Goal: Task Accomplishment & Management: Complete application form

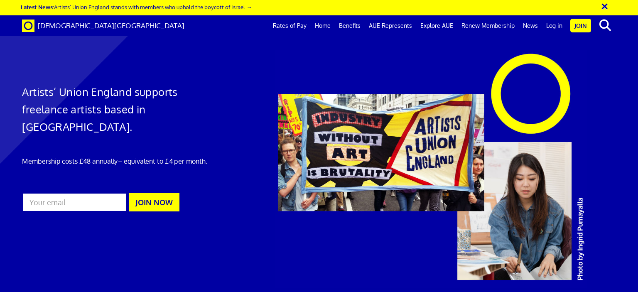
click at [357, 24] on link "Benefits" at bounding box center [350, 25] width 30 height 21
click at [602, 6] on button "×" at bounding box center [610, 5] width 21 height 14
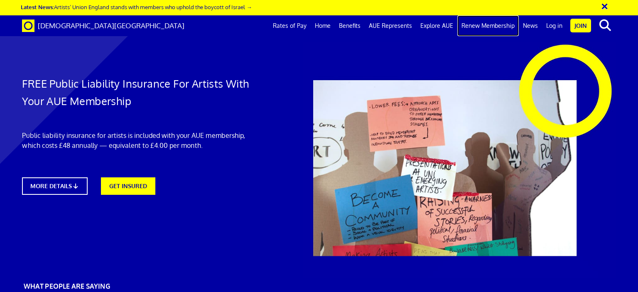
click at [497, 28] on link "Renew Membership" at bounding box center [487, 25] width 61 height 21
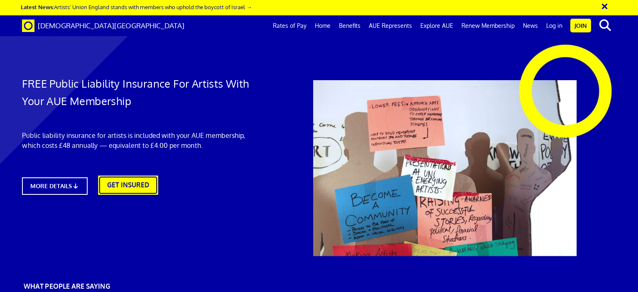
click at [108, 176] on link "GET INSURED" at bounding box center [128, 185] width 60 height 19
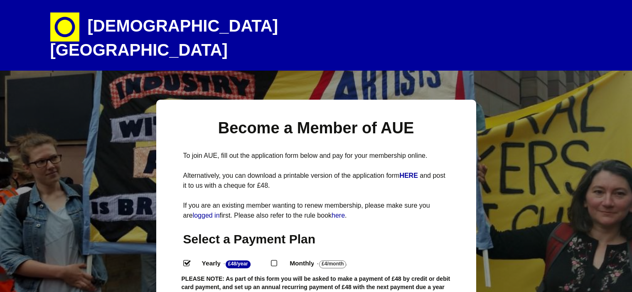
select select
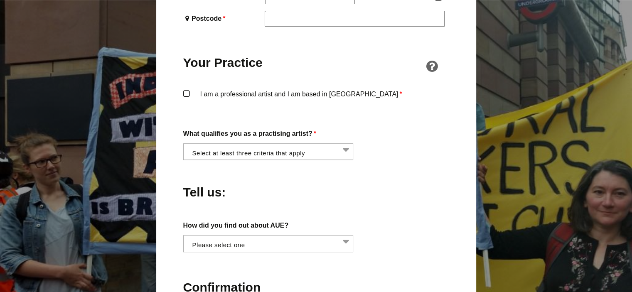
scroll to position [623, 0]
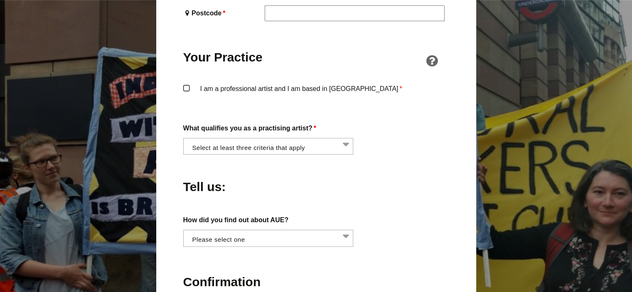
click at [287, 138] on li at bounding box center [271, 145] width 170 height 14
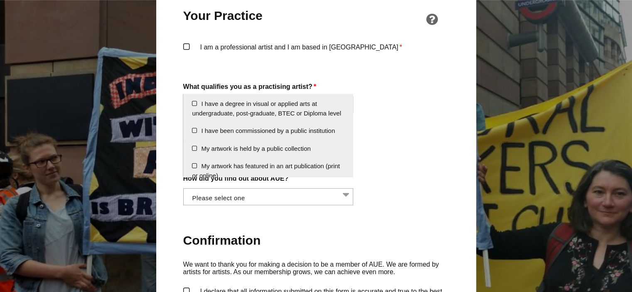
scroll to position [0, 0]
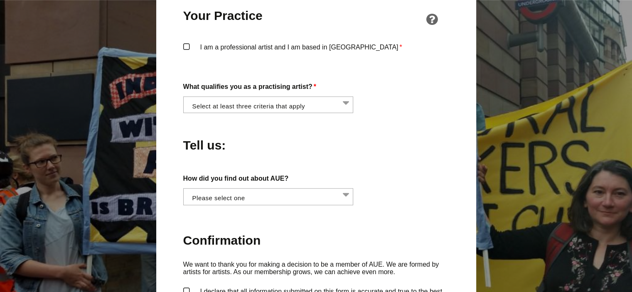
click at [406, 87] on div "What qualifies you as a practising artist? * I am regularly making and exhibiti…" at bounding box center [316, 97] width 266 height 32
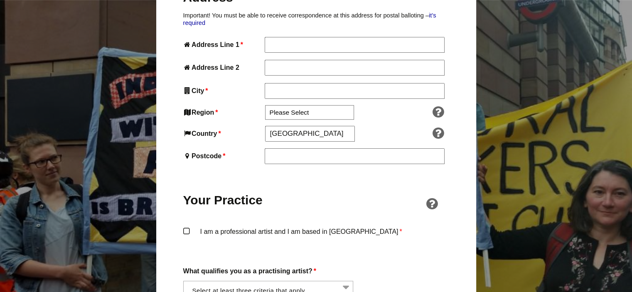
scroll to position [557, 0]
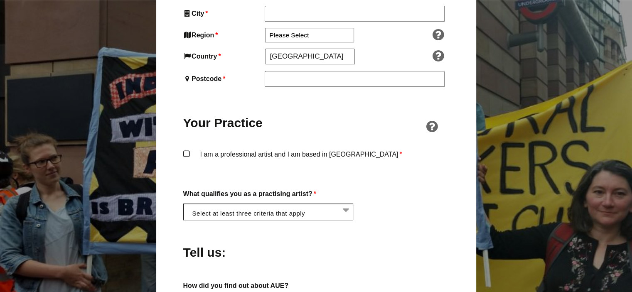
click at [349, 204] on li at bounding box center [271, 211] width 170 height 14
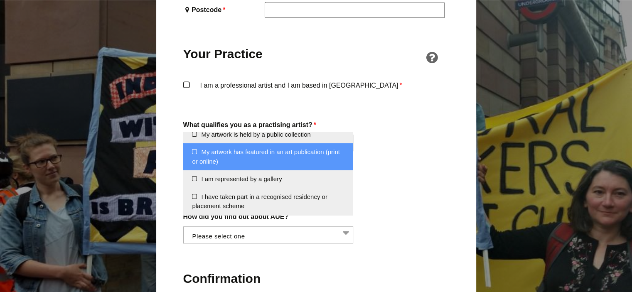
scroll to position [640, 0]
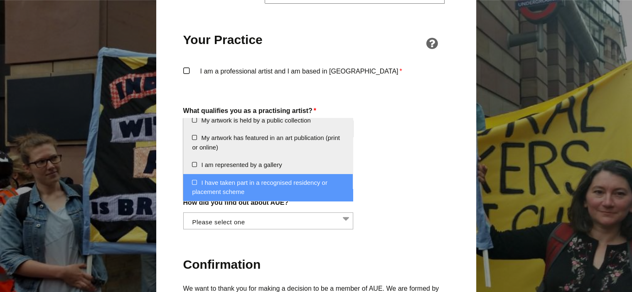
click at [404, 211] on div "About You Name * First * Last Email * Password * Phone * Date of Birth * Jan Fe…" at bounding box center [316, 56] width 266 height 759
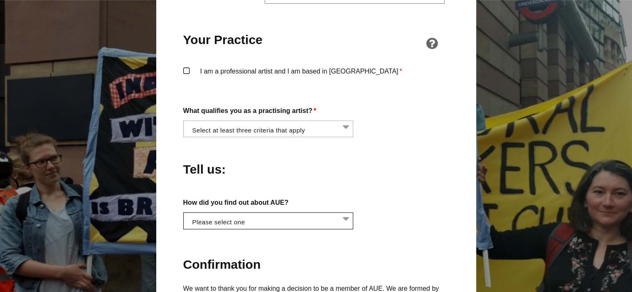
click at [314, 213] on li at bounding box center [271, 220] width 170 height 14
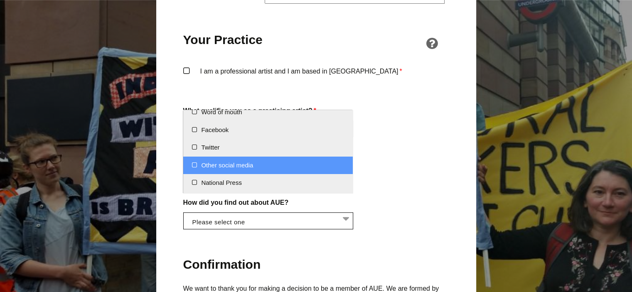
scroll to position [0, 0]
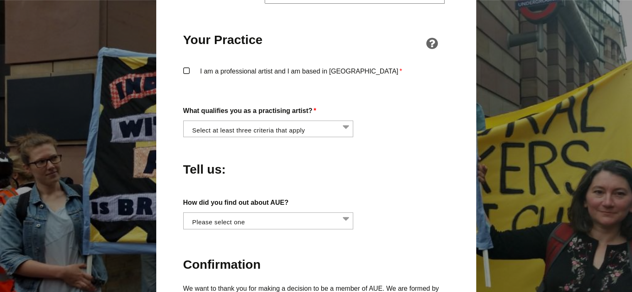
click at [419, 197] on label "How did you find out about AUE?" at bounding box center [316, 202] width 266 height 11
click at [184, 212] on select "Word of mouth Facebook Twitter Other social media National Press Specialist art…" at bounding box center [183, 217] width 0 height 10
click at [257, 121] on li at bounding box center [271, 128] width 170 height 14
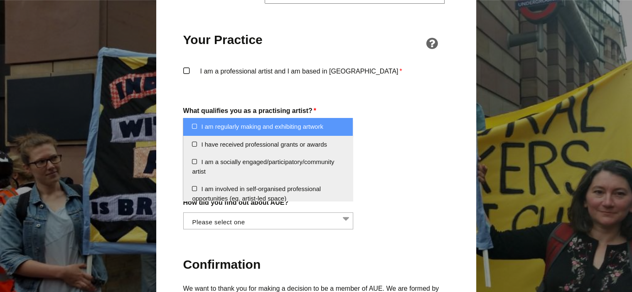
click at [193, 128] on li "I am regularly making and exhibiting artwork" at bounding box center [267, 127] width 169 height 18
select select "regularly_making_and_exhibiting_artwork"
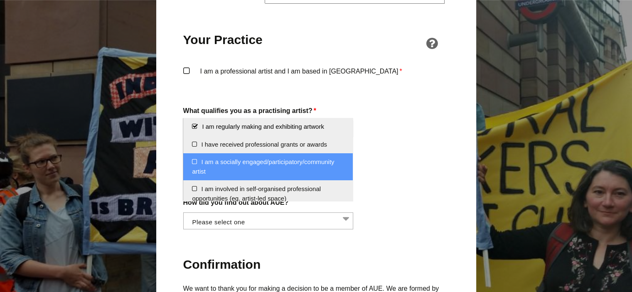
click at [193, 163] on li "I am a socially engaged/participatory/community artist" at bounding box center [267, 166] width 169 height 27
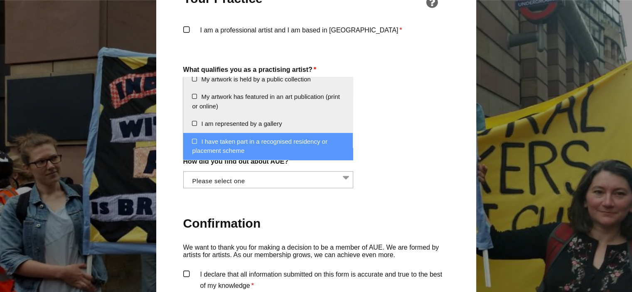
scroll to position [682, 0]
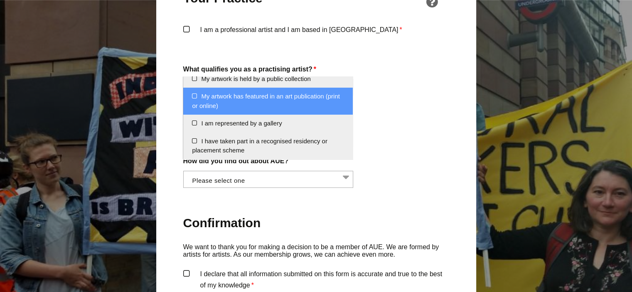
click at [194, 98] on li "My artwork has featured in an art publication (print or online)" at bounding box center [267, 101] width 169 height 27
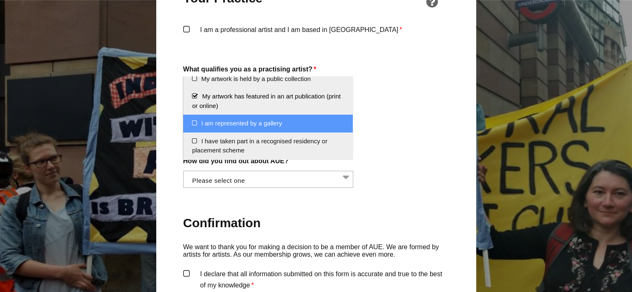
click at [396, 117] on div "Tell us:" at bounding box center [316, 125] width 266 height 45
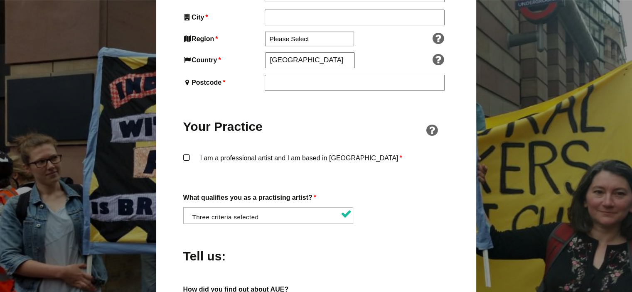
scroll to position [599, 0]
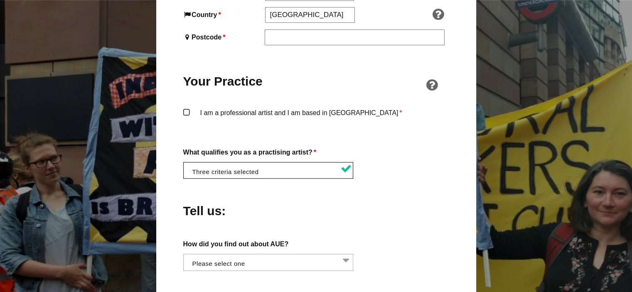
click at [332, 162] on li at bounding box center [271, 169] width 170 height 14
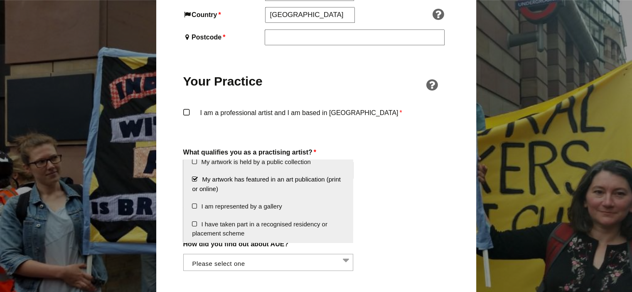
scroll to position [149, 0]
click at [420, 186] on div "Tell us:" at bounding box center [316, 208] width 266 height 45
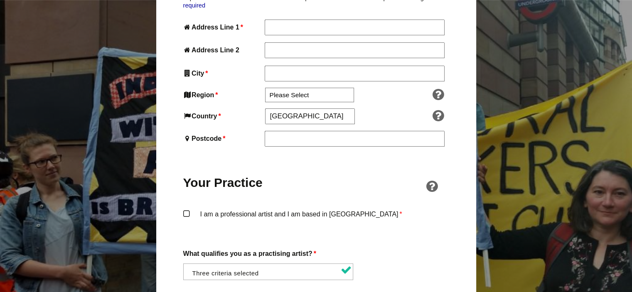
scroll to position [516, 0]
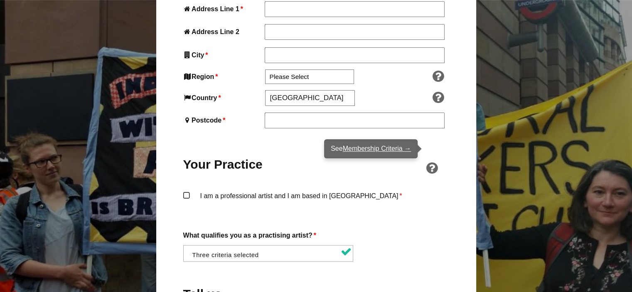
click at [432, 162] on icon at bounding box center [431, 168] width 17 height 13
click at [382, 149] on link "Membership Criteria →" at bounding box center [377, 148] width 68 height 7
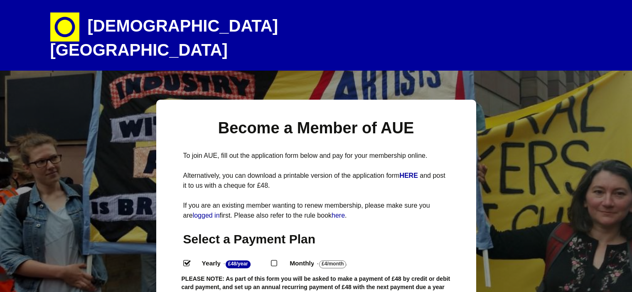
select select
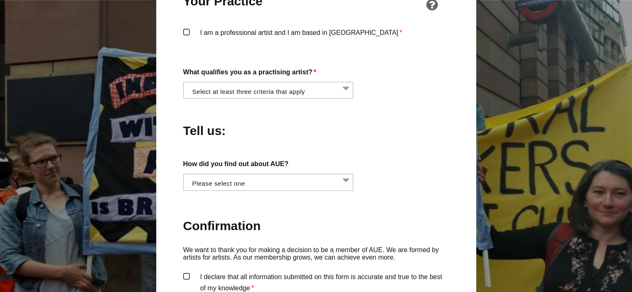
scroll to position [664, 0]
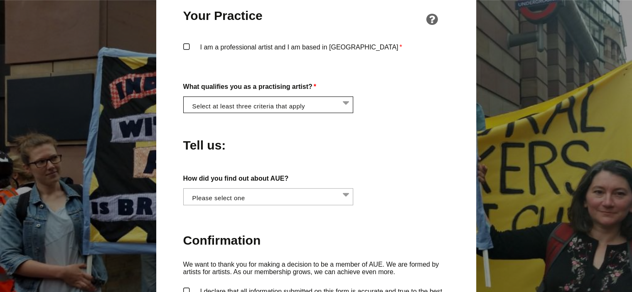
drag, startPoint x: 319, startPoint y: 81, endPoint x: 321, endPoint y: 90, distance: 9.0
click at [319, 97] on li at bounding box center [271, 104] width 170 height 14
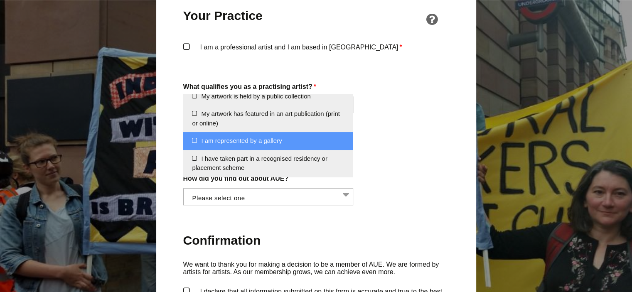
scroll to position [149, 0]
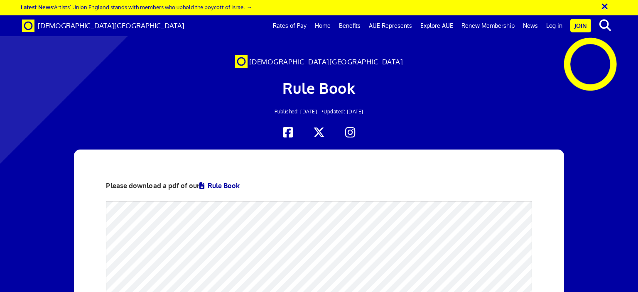
scroll to position [166, 0]
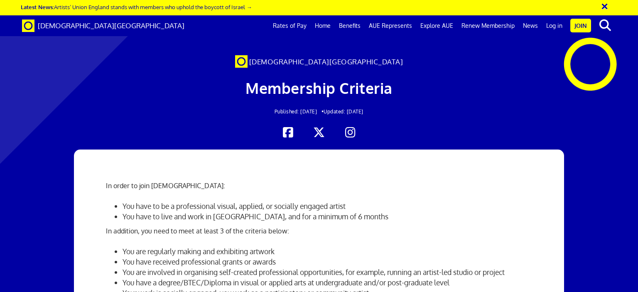
scroll to position [125, 0]
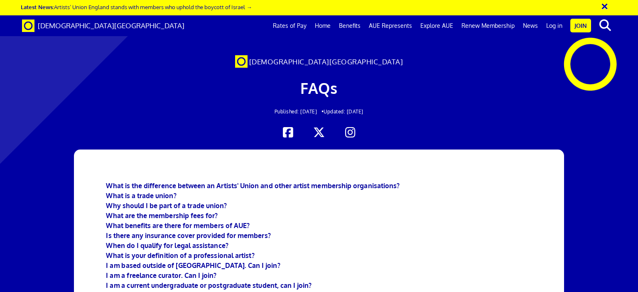
scroll to position [125, 0]
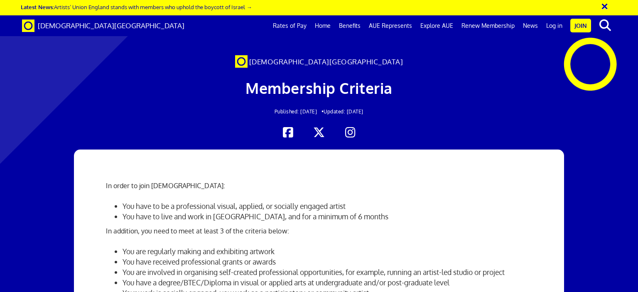
scroll to position [0, 6]
